Goal: Task Accomplishment & Management: Manage account settings

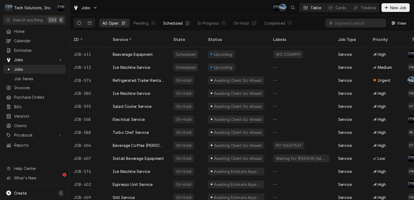
click at [183, 22] on button "Scheduled 2" at bounding box center [177, 23] width 34 height 9
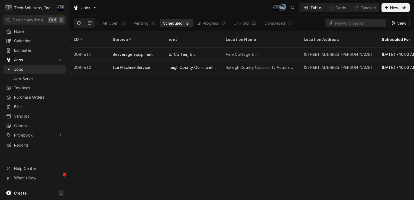
scroll to position [0, 274]
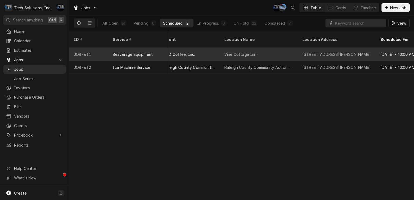
click at [185, 51] on div "S&D Coffee, Inc." at bounding box center [180, 54] width 32 height 6
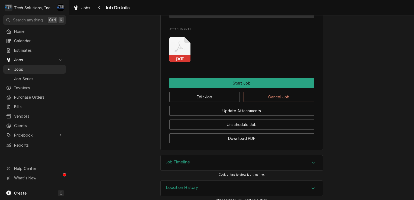
scroll to position [588, 0]
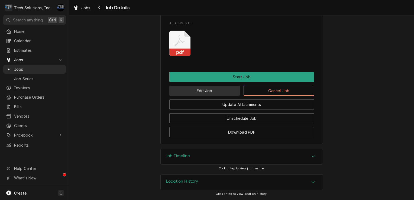
click at [224, 93] on button "Edit Job" at bounding box center [204, 91] width 71 height 10
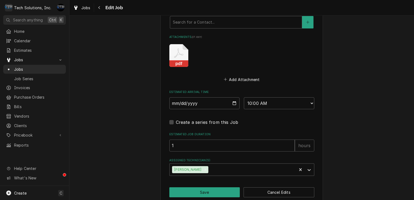
scroll to position [593, 0]
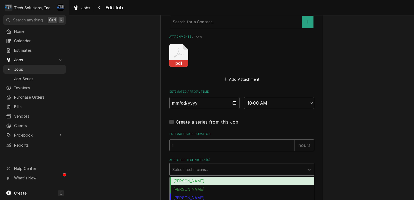
click at [300, 163] on div "Select technicians..." at bounding box center [237, 169] width 135 height 12
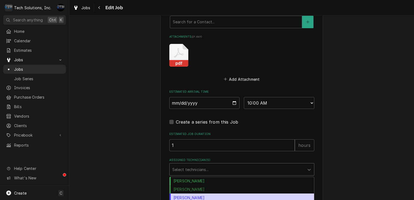
click at [250, 193] on div "Coleton Wallace" at bounding box center [242, 197] width 144 height 8
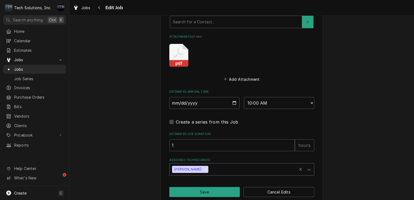
type textarea "x"
click at [264, 97] on select "AM / PM 6:00 AM 6:15 AM 6:30 AM 6:45 AM 7:00 AM 7:15 AM 7:30 AM 7:45 AM 8:00 AM…" at bounding box center [279, 103] width 70 height 12
select select "11:00:00"
click at [244, 97] on select "AM / PM 6:00 AM 6:15 AM 6:30 AM 6:45 AM 7:00 AM 7:15 AM 7:30 AM 7:45 AM 8:00 AM…" at bounding box center [279, 103] width 70 height 12
drag, startPoint x: 195, startPoint y: 191, endPoint x: 198, endPoint y: 187, distance: 4.9
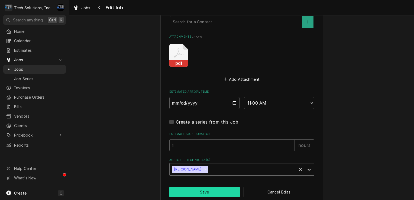
click at [198, 187] on button "Save" at bounding box center [204, 192] width 71 height 10
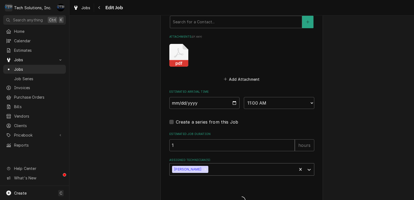
type textarea "x"
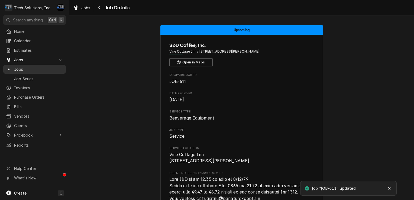
click at [47, 66] on span "Jobs" at bounding box center [38, 69] width 49 height 6
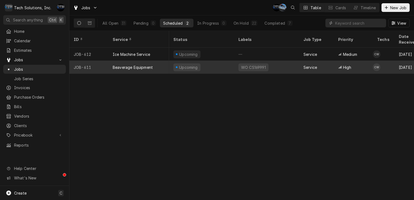
scroll to position [0, 39]
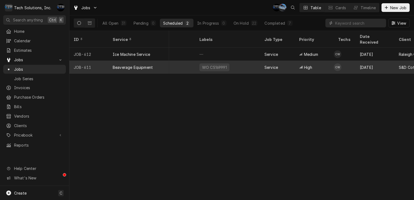
drag, startPoint x: 196, startPoint y: 64, endPoint x: 162, endPoint y: 63, distance: 34.1
click at [162, 63] on tr "JOB-611 Beaverage Equipment Upcoming WO CS169991 Service High CW Aug 14 S&D Cof…" at bounding box center [405, 67] width 750 height 13
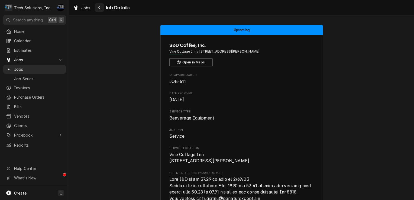
click at [102, 4] on button "Navigate back" at bounding box center [99, 7] width 9 height 9
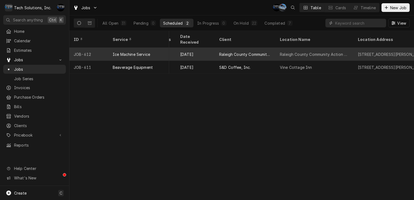
scroll to position [0, 223]
click at [184, 49] on div "[DATE]" at bounding box center [191, 54] width 39 height 13
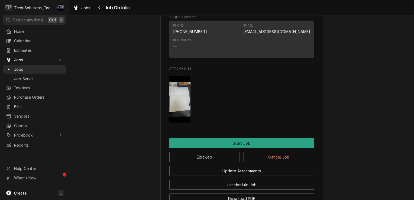
scroll to position [542, 0]
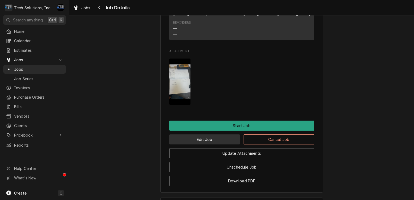
click at [222, 134] on button "Edit Job" at bounding box center [204, 139] width 71 height 10
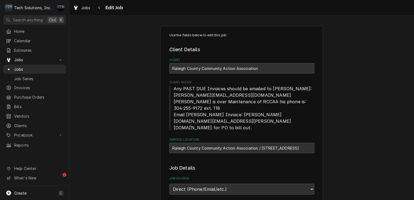
type textarea "x"
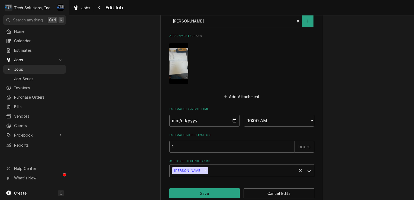
scroll to position [438, 0]
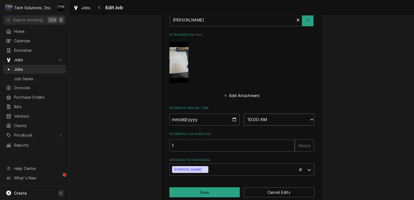
click at [258, 113] on select "AM / PM 6:00 AM 6:15 AM 6:30 AM 6:45 AM 7:00 AM 7:15 AM 7:30 AM 7:45 AM 8:00 AM…" at bounding box center [279, 119] width 70 height 12
select select "09:30:00"
click at [244, 113] on select "AM / PM 6:00 AM 6:15 AM 6:30 AM 6:45 AM 7:00 AM 7:15 AM 7:30 AM 7:45 AM 8:00 AM…" at bounding box center [279, 119] width 70 height 12
click at [267, 89] on div "Add Attachment" at bounding box center [241, 94] width 145 height 11
click at [196, 187] on button "Save" at bounding box center [204, 192] width 71 height 10
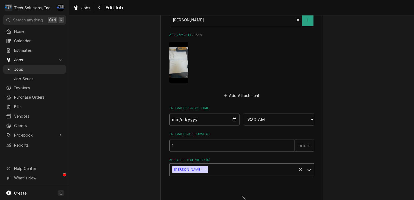
type textarea "x"
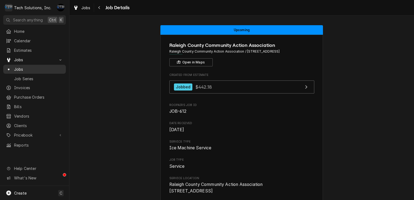
click at [58, 68] on span "Jobs" at bounding box center [38, 69] width 49 height 6
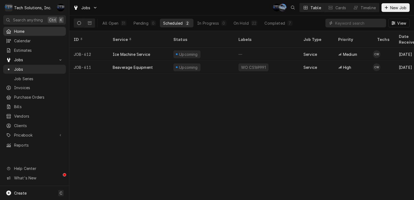
click at [38, 32] on span "Home" at bounding box center [38, 31] width 49 height 6
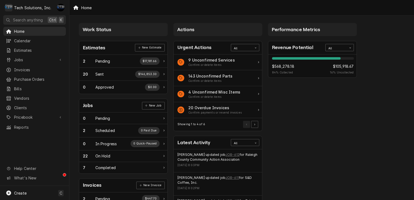
click at [301, 56] on div "84% $568,278.18 84 % Collected $105,918.67 16 % Uncollected" at bounding box center [312, 65] width 88 height 23
click at [327, 47] on div "All" at bounding box center [336, 47] width 21 height 7
click at [331, 58] on div "Today" at bounding box center [340, 61] width 28 height 6
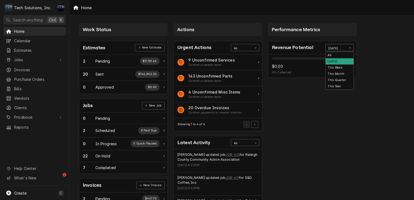
click at [337, 49] on div "Today" at bounding box center [336, 48] width 16 height 4
click at [336, 67] on div "This Week" at bounding box center [340, 67] width 28 height 6
click at [342, 47] on div "This Week" at bounding box center [336, 48] width 16 height 4
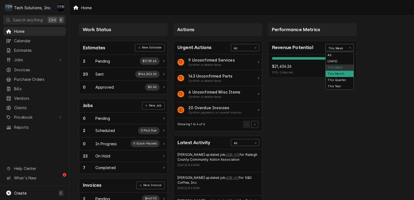
click at [337, 74] on div "This Month" at bounding box center [340, 74] width 28 height 6
click at [343, 45] on div "This Month" at bounding box center [336, 47] width 21 height 7
click at [340, 79] on div "This Quarter" at bounding box center [340, 80] width 28 height 6
click at [345, 48] on div "This Quarter" at bounding box center [336, 47] width 21 height 7
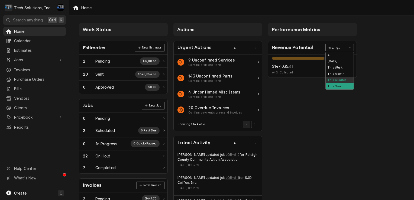
click at [342, 84] on div "This Year" at bounding box center [340, 86] width 28 height 6
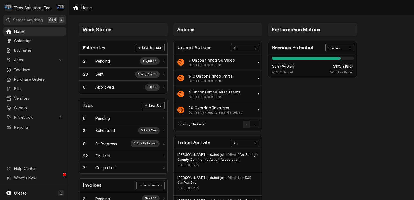
drag, startPoint x: 343, startPoint y: 53, endPoint x: 343, endPoint y: 49, distance: 3.5
click at [343, 49] on div "Revenue Potential This Year" at bounding box center [312, 47] width 88 height 13
drag, startPoint x: 343, startPoint y: 49, endPoint x: 342, endPoint y: 79, distance: 29.8
click at [342, 51] on div "6 results available. Use Up and Down to choose options, press Enter to select t…" at bounding box center [339, 47] width 28 height 7
click at [342, 79] on div "This Quarter" at bounding box center [340, 80] width 28 height 6
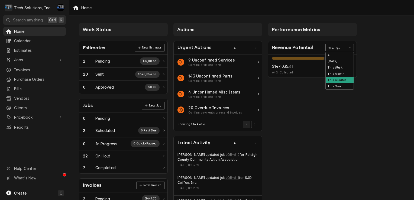
click at [341, 51] on div "This Quarter" at bounding box center [336, 47] width 21 height 7
click at [339, 56] on div "All" at bounding box center [340, 55] width 28 height 6
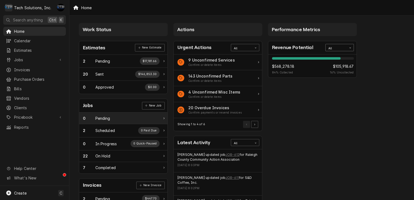
scroll to position [54, 0]
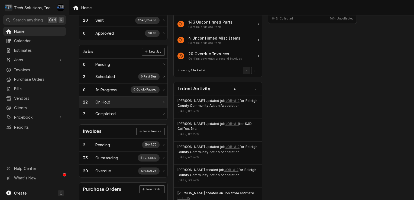
click at [123, 102] on div "22 On Hold" at bounding box center [121, 102] width 77 height 6
